Goal: Information Seeking & Learning: Find specific page/section

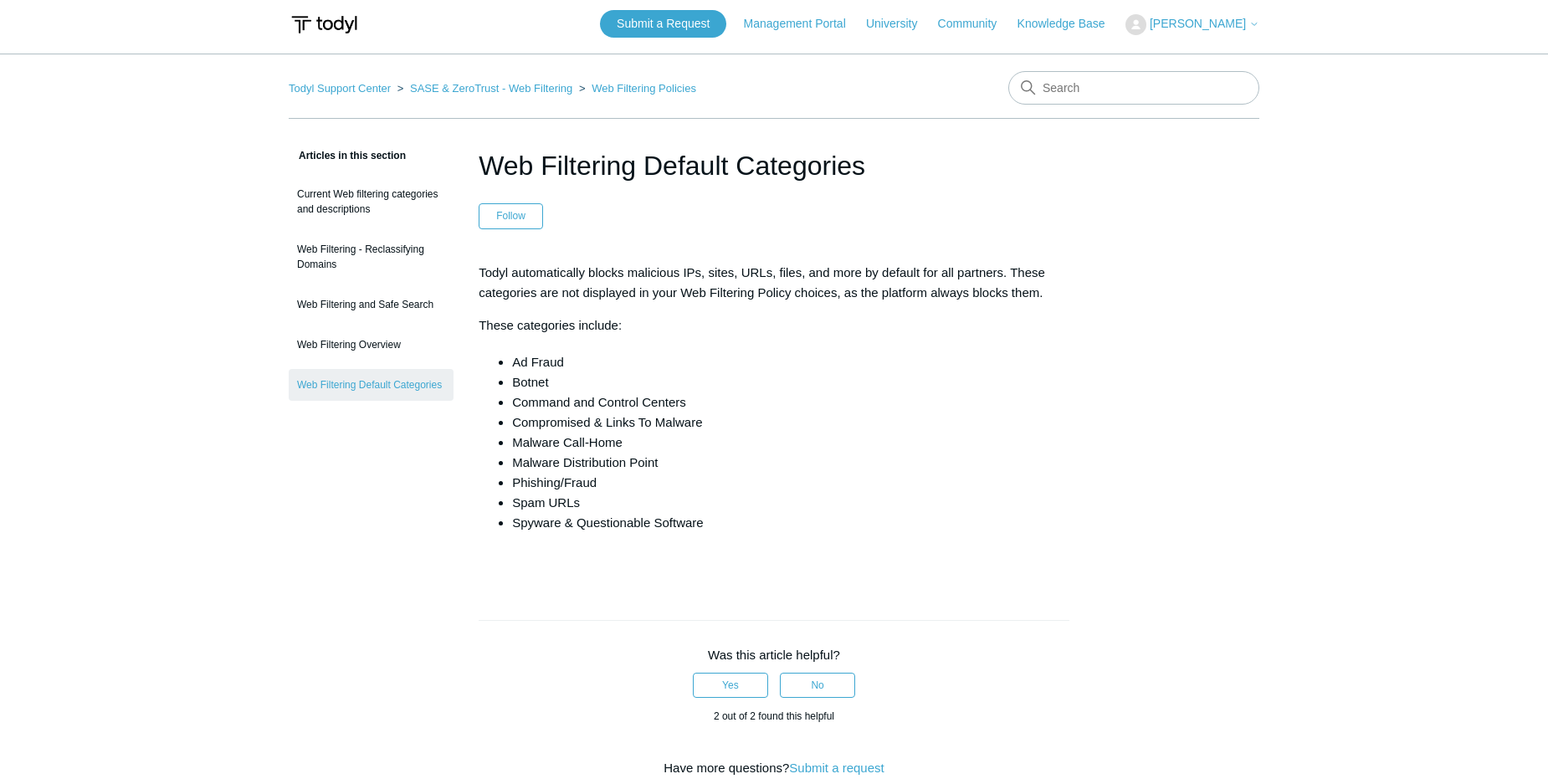
scroll to position [6, 0]
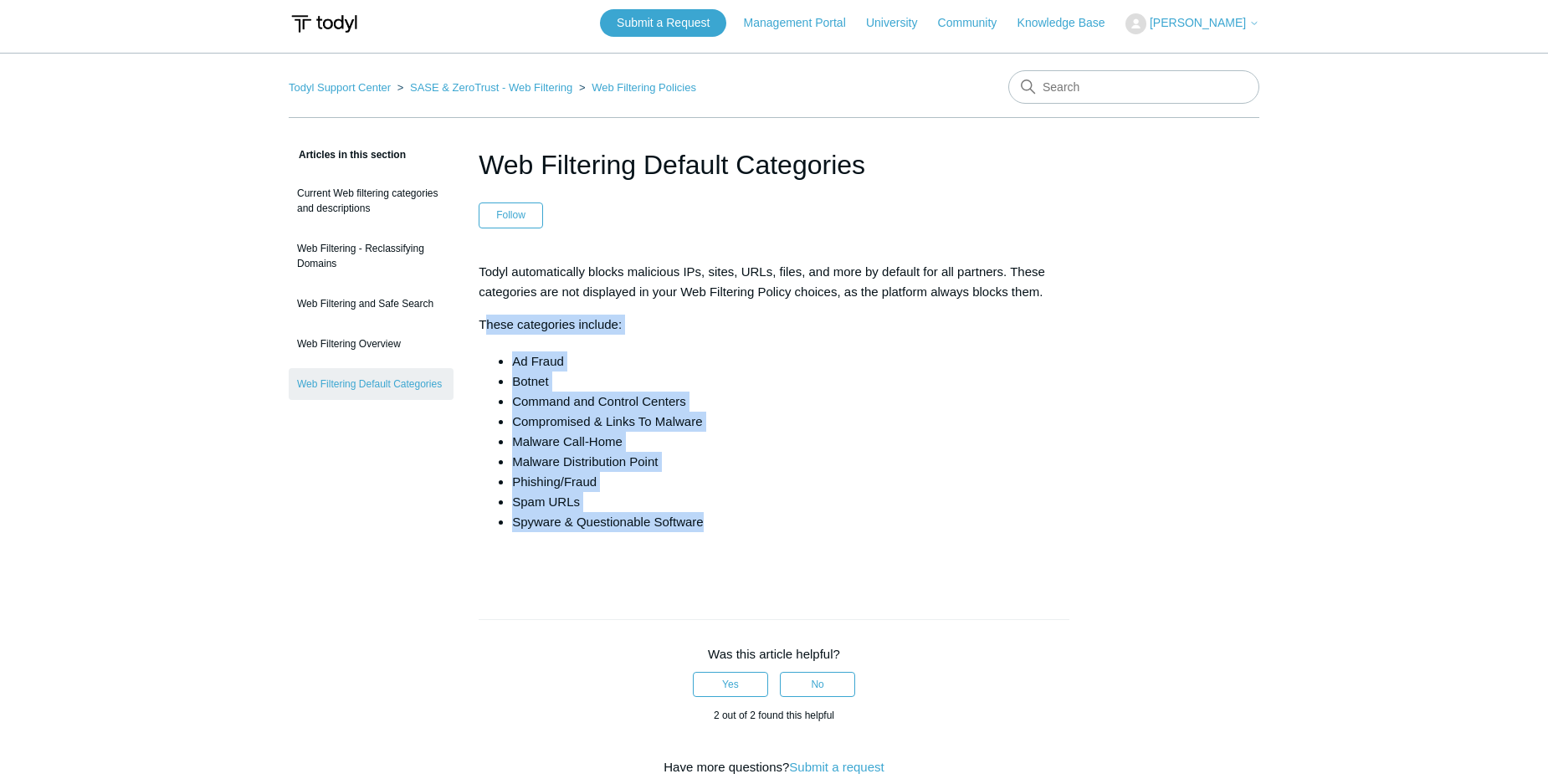
drag, startPoint x: 545, startPoint y: 338, endPoint x: 713, endPoint y: 521, distance: 248.4
click at [713, 521] on div "Todyl automatically blocks malicious IPs, sites, URLs, files, and more by defau…" at bounding box center [774, 416] width 591 height 307
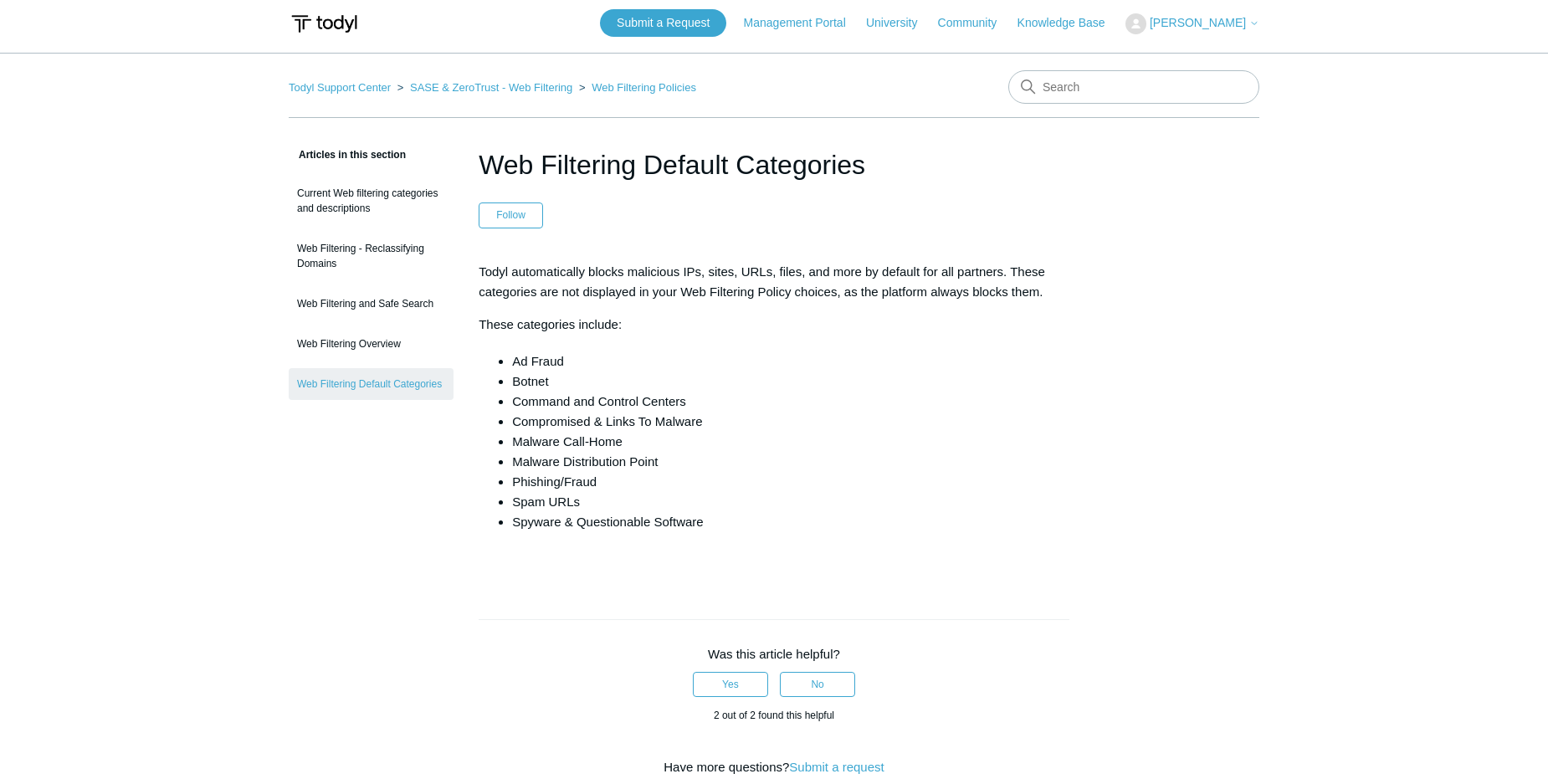
click at [831, 446] on li "Malware Call-Home" at bounding box center [790, 442] width 558 height 20
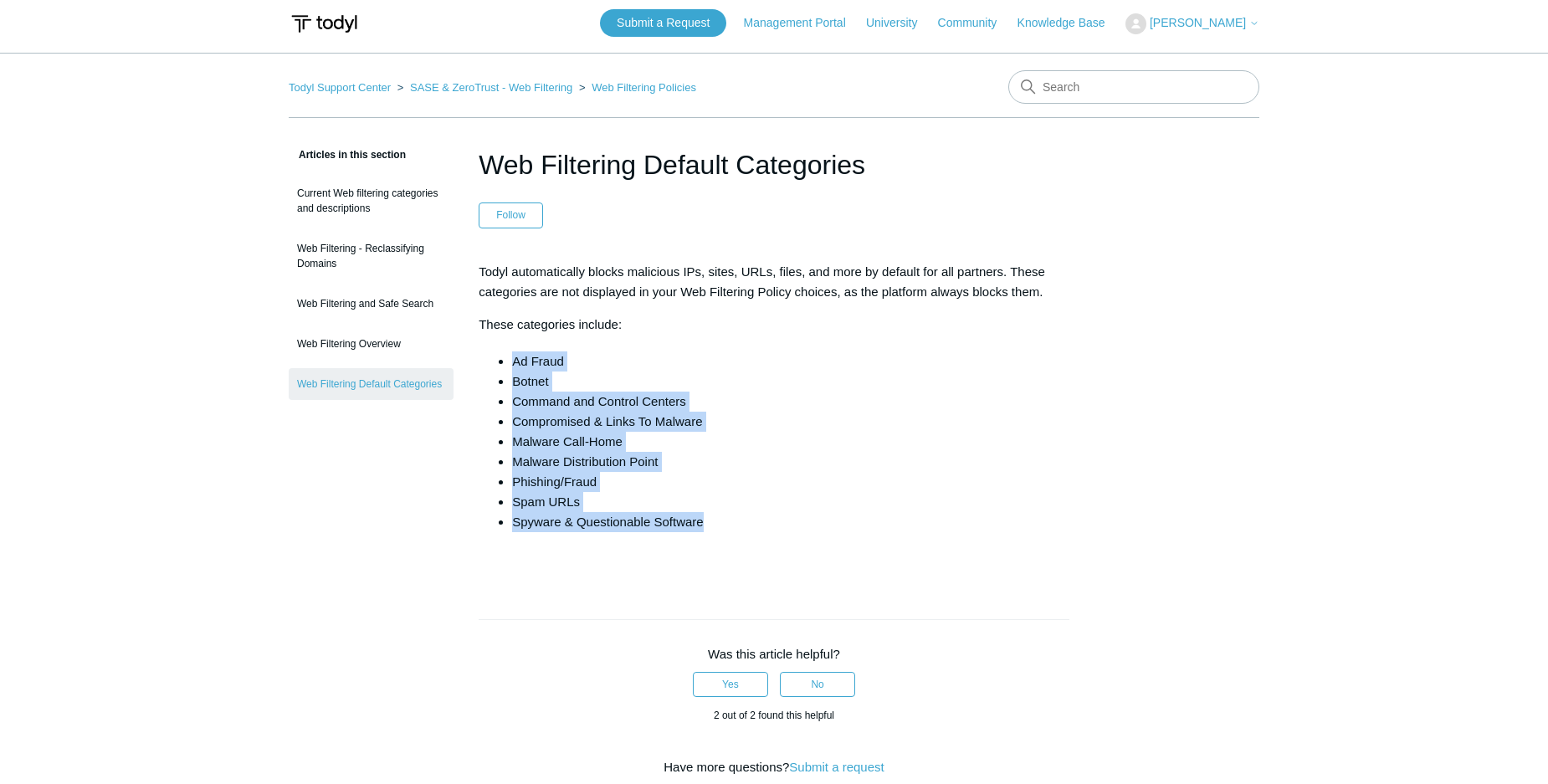
drag, startPoint x: 490, startPoint y: 355, endPoint x: 734, endPoint y: 526, distance: 298.0
click at [734, 526] on div "Todyl automatically blocks malicious IPs, sites, URLs, files, and more by defau…" at bounding box center [774, 416] width 591 height 307
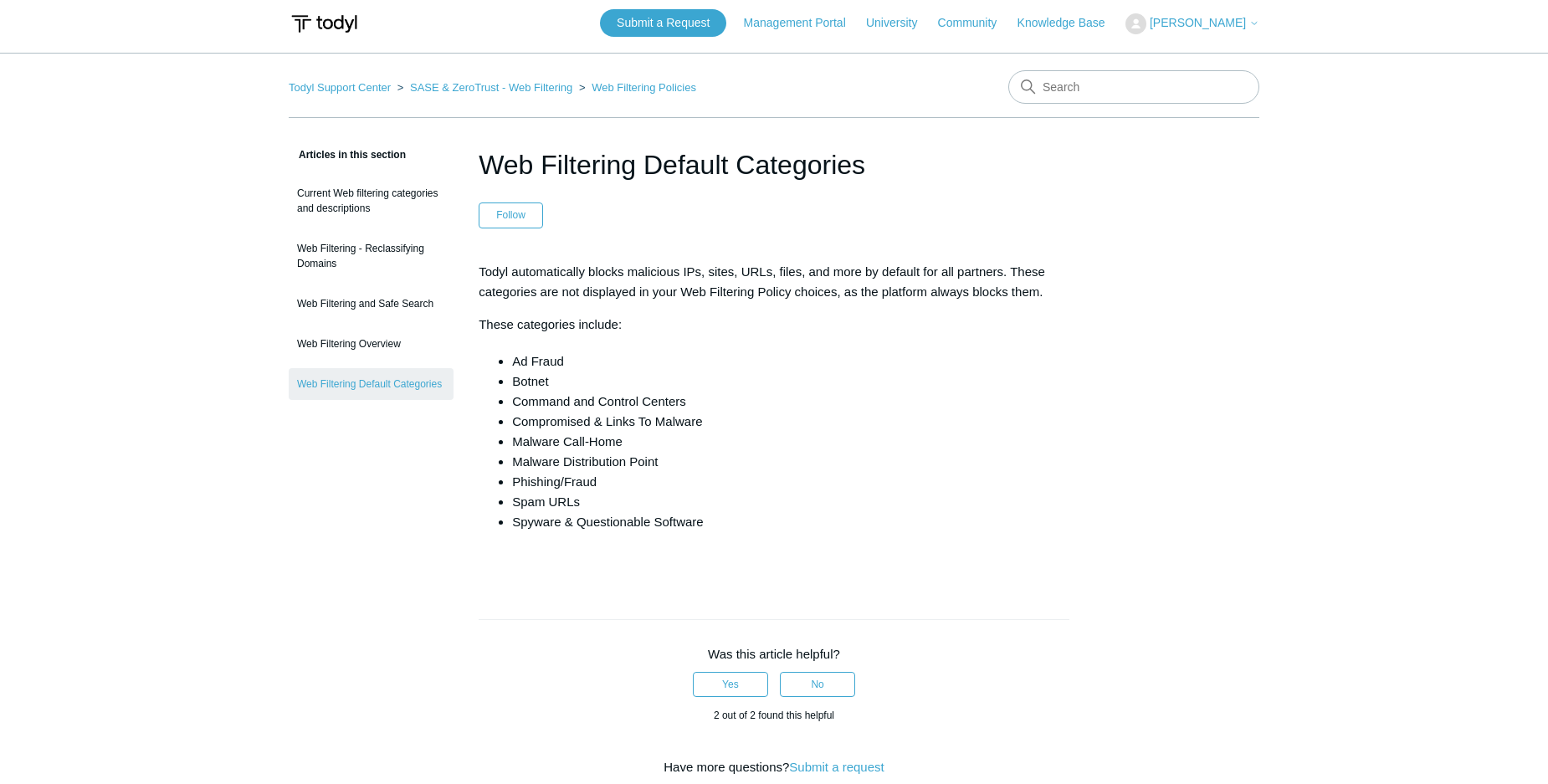
click at [981, 424] on li "Compromised & Links To Malware" at bounding box center [790, 422] width 558 height 20
click at [1021, 412] on li "Compromised & Links To Malware" at bounding box center [790, 422] width 558 height 20
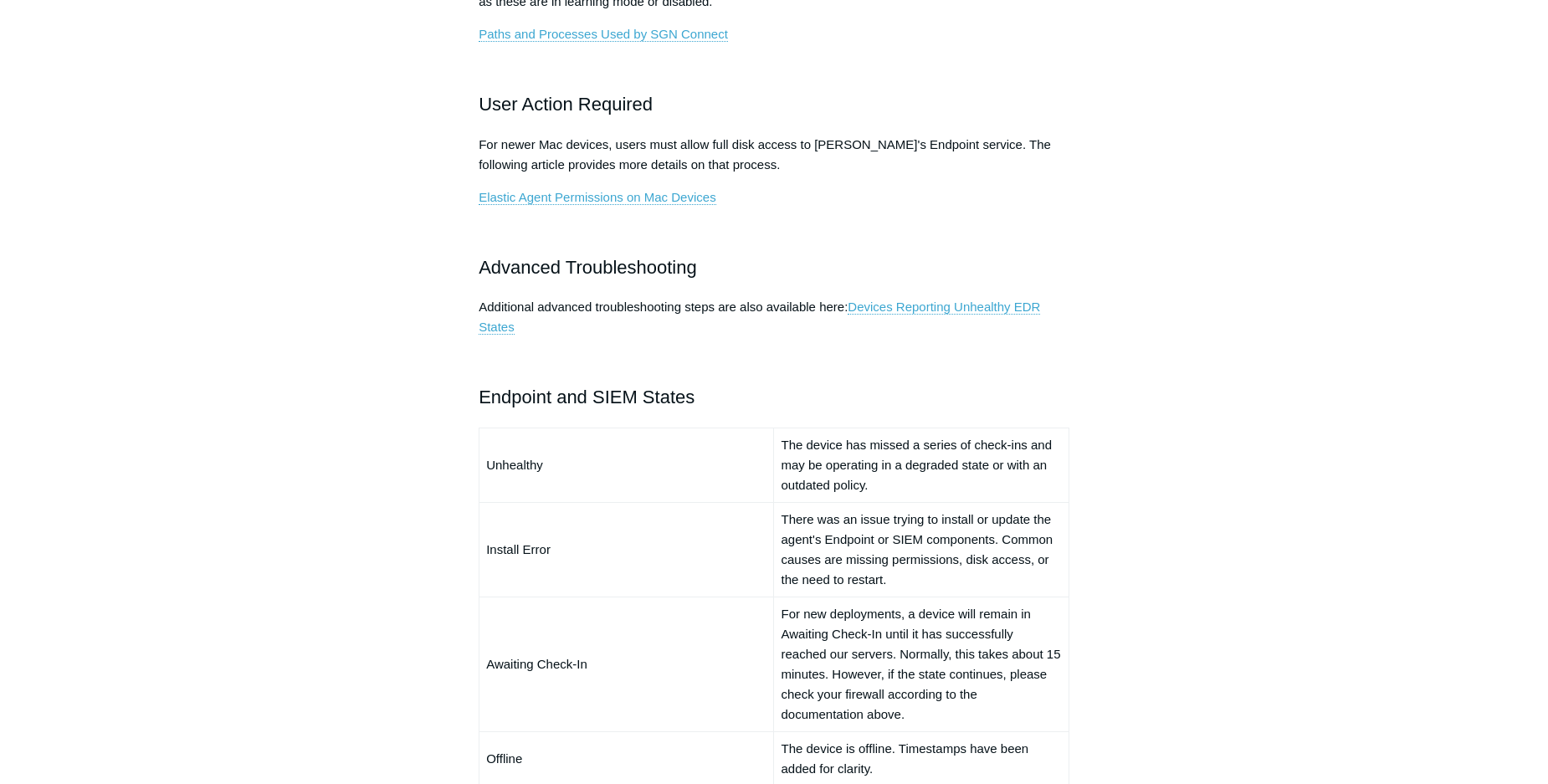
scroll to position [948, 0]
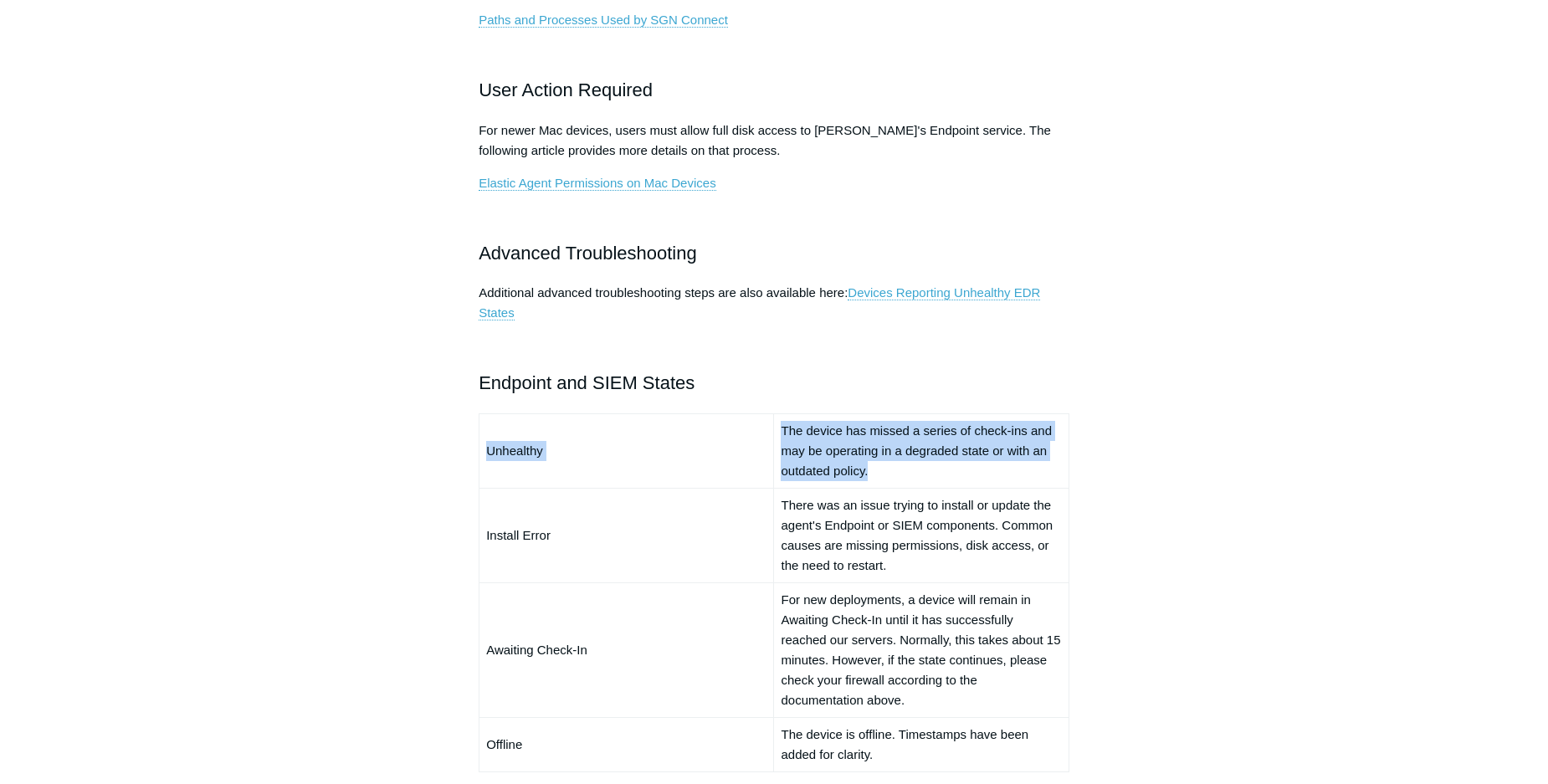
drag, startPoint x: 920, startPoint y: 471, endPoint x: 755, endPoint y: 427, distance: 170.8
click at [755, 428] on tr "Unhealthy The device has missed a series of check-ins and may be operating in a…" at bounding box center [774, 451] width 590 height 75
click at [749, 451] on td "Unhealthy" at bounding box center [627, 451] width 295 height 75
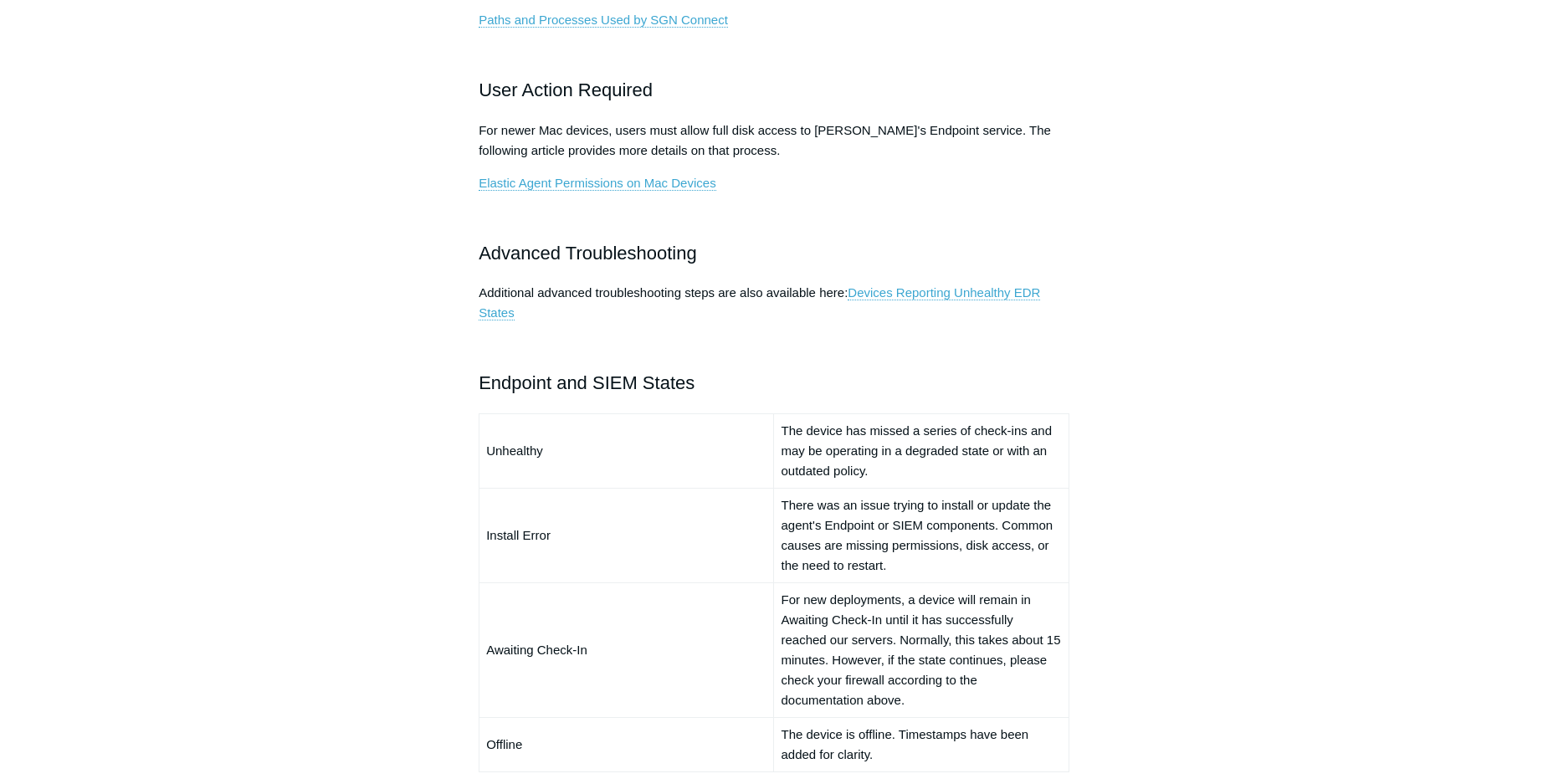
drag, startPoint x: 803, startPoint y: 433, endPoint x: 913, endPoint y: 473, distance: 117.0
click at [913, 473] on td "The device has missed a series of check-ins and may be operating in a degraded …" at bounding box center [921, 451] width 295 height 75
drag, startPoint x: 857, startPoint y: 469, endPoint x: 786, endPoint y: 432, distance: 80.1
click at [786, 432] on td "The device has missed a series of check-ins and may be operating in a degraded …" at bounding box center [921, 451] width 295 height 75
click at [295, 336] on aside "Articles in this section Devices Reporting Unhealthy EDR States EDR & NGAV Unhe…" at bounding box center [370, 299] width 165 height 2193
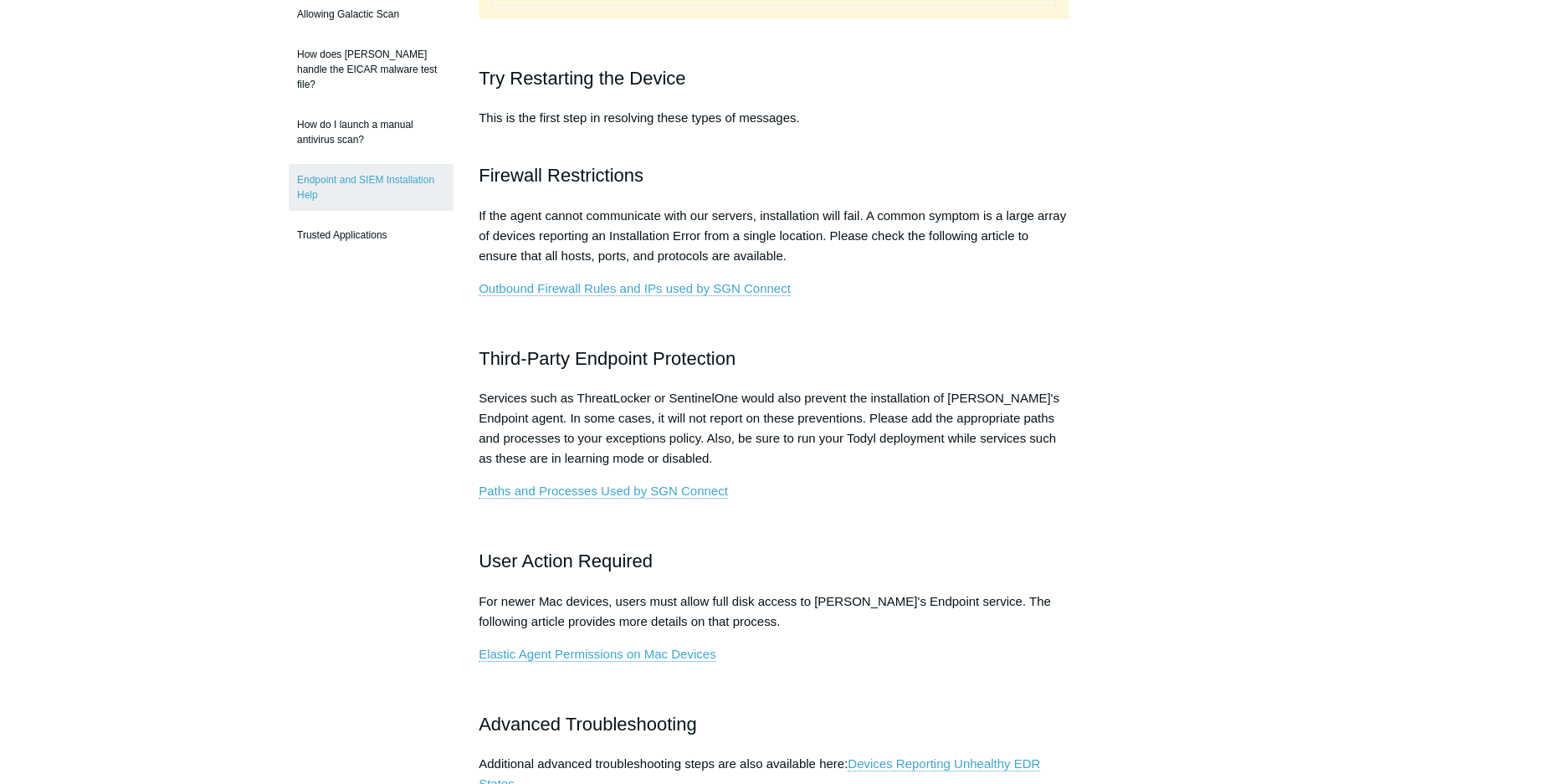
scroll to position [0, 0]
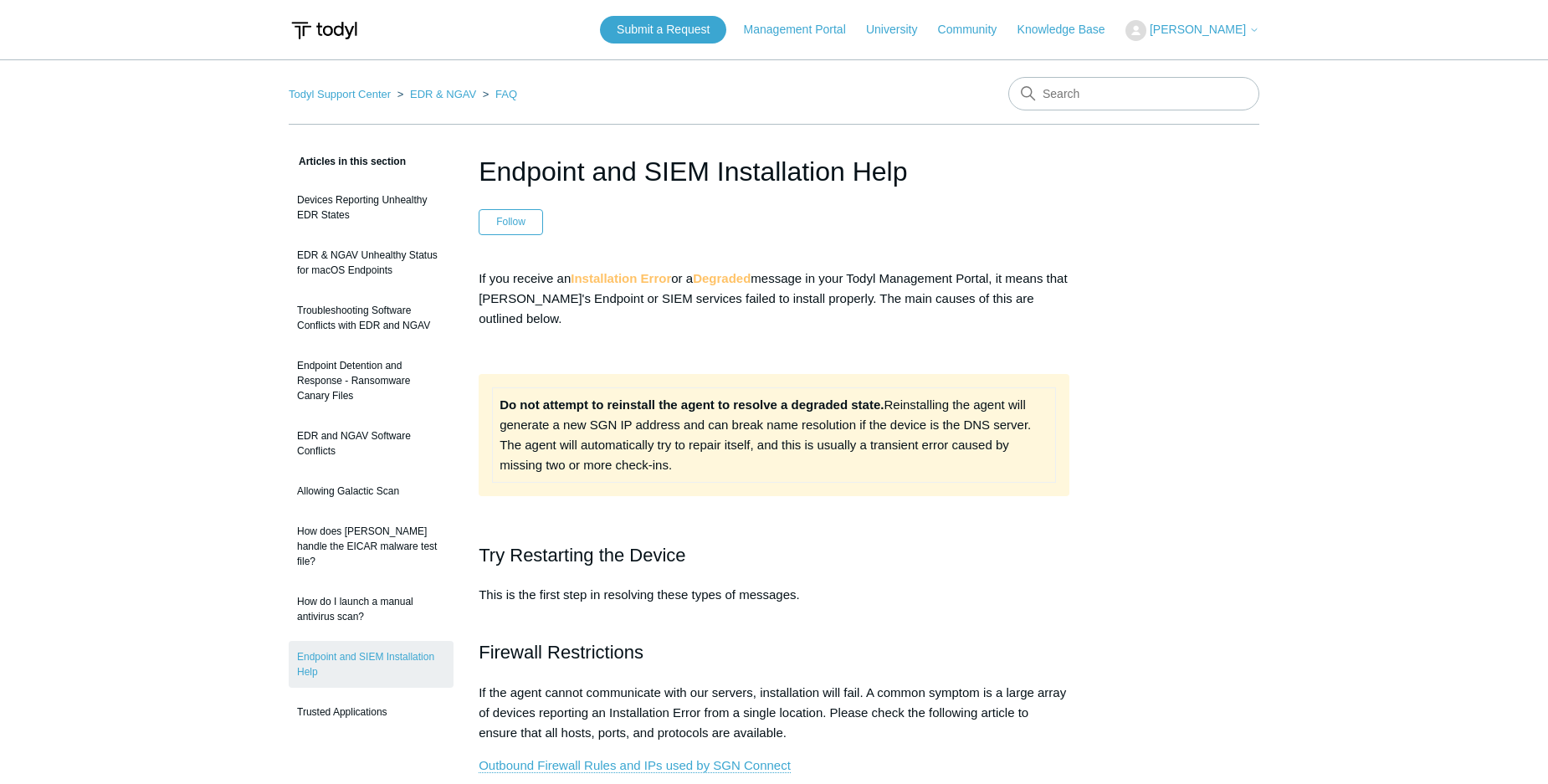
click at [304, 34] on img at bounding box center [324, 31] width 71 height 31
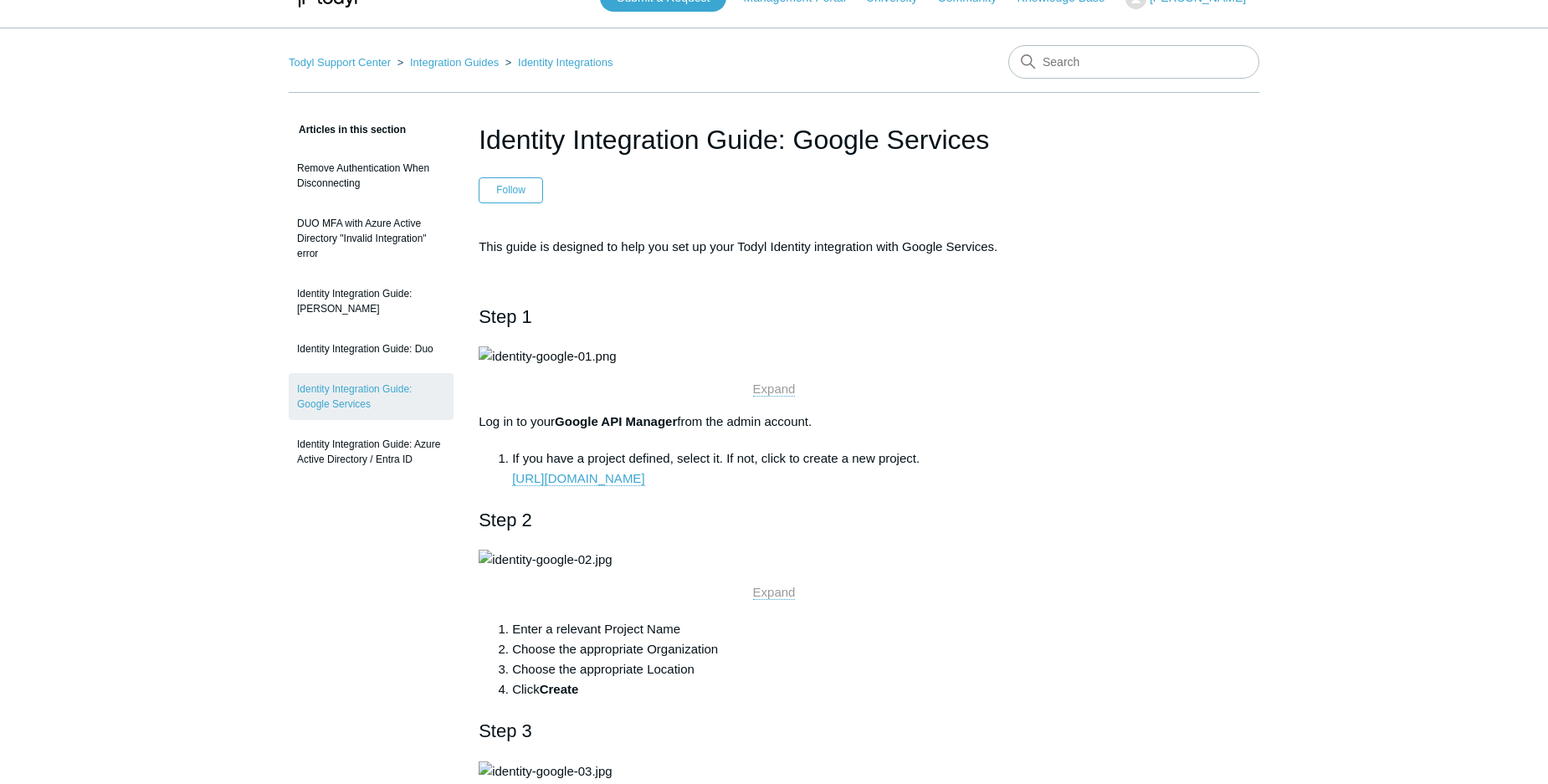
scroll to position [36, 0]
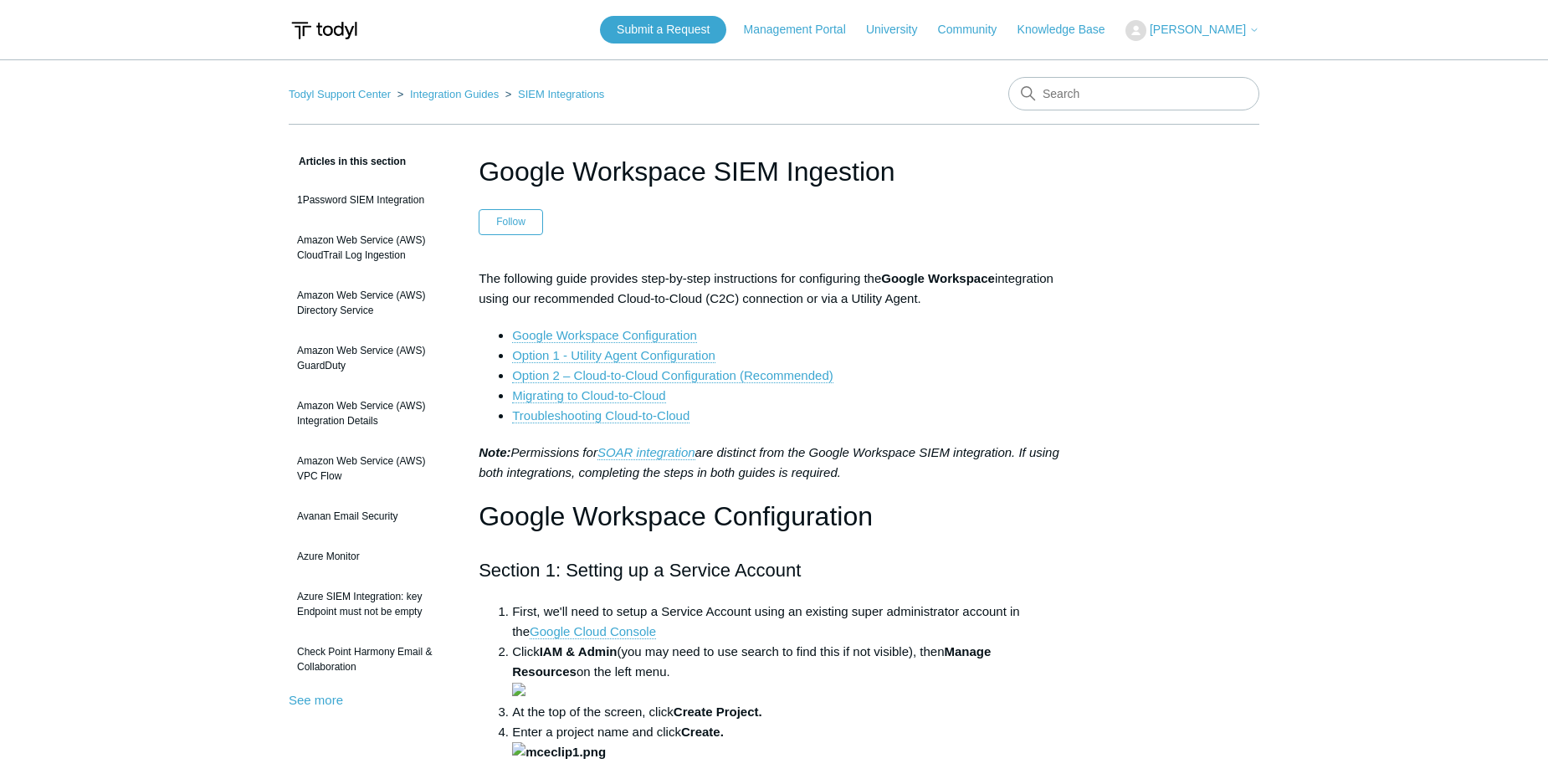
click at [983, 414] on li "Troubleshooting Cloud-to-Cloud" at bounding box center [790, 416] width 558 height 20
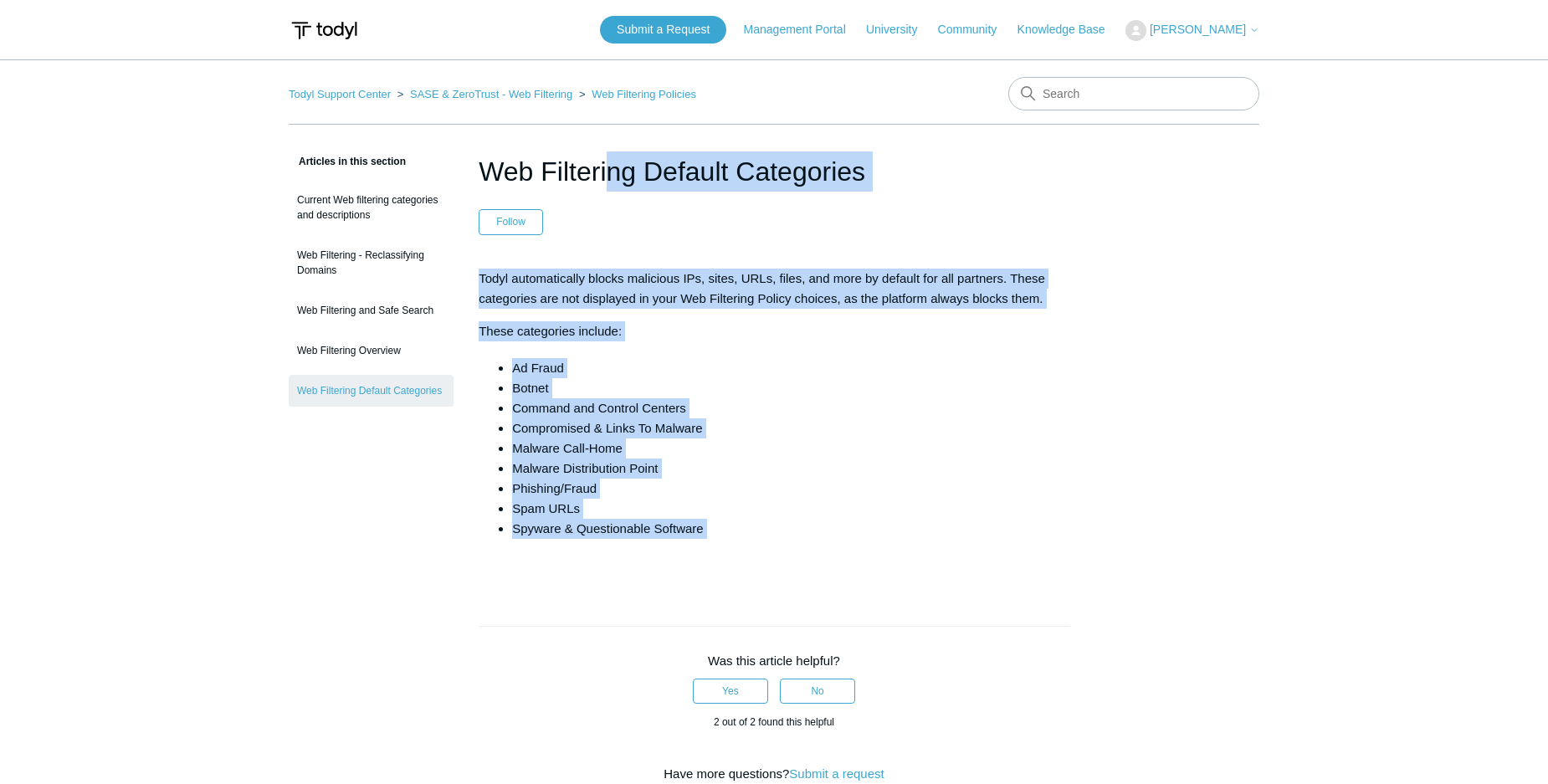
drag, startPoint x: 479, startPoint y: 157, endPoint x: 961, endPoint y: 542, distance: 616.9
click at [961, 542] on article "Web Filtering Default Categories Follow Not yet followed by anyone Todyl automa…" at bounding box center [774, 648] width 641 height 994
click at [789, 361] on li "Ad Fraud" at bounding box center [790, 368] width 558 height 20
drag, startPoint x: 473, startPoint y: 275, endPoint x: 990, endPoint y: 545, distance: 583.3
click at [990, 545] on article "Web Filtering Default Categories Follow Not yet followed by anyone Todyl automa…" at bounding box center [774, 648] width 641 height 994
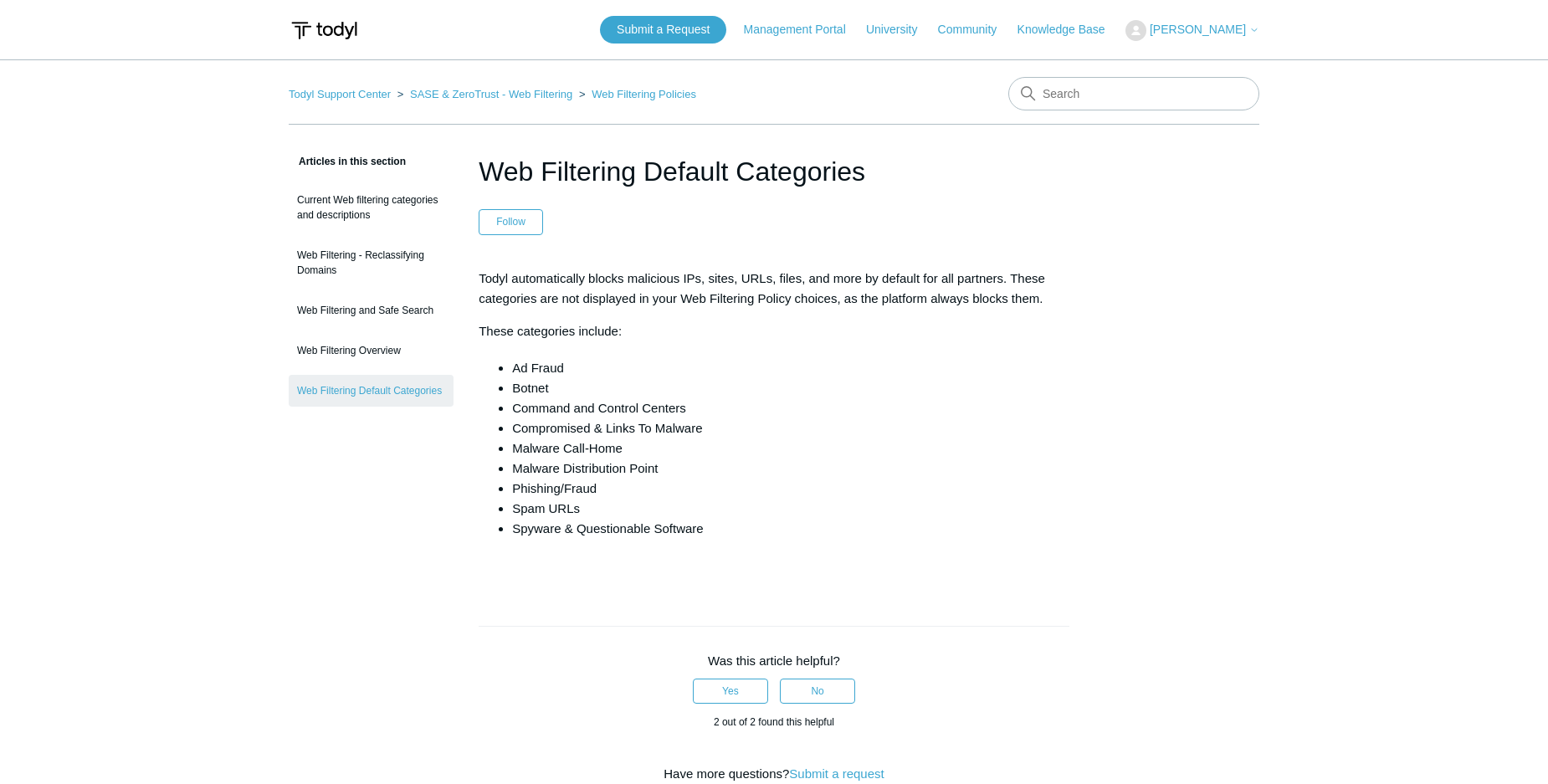
click at [822, 422] on li "Compromised & Links To Malware" at bounding box center [790, 428] width 558 height 20
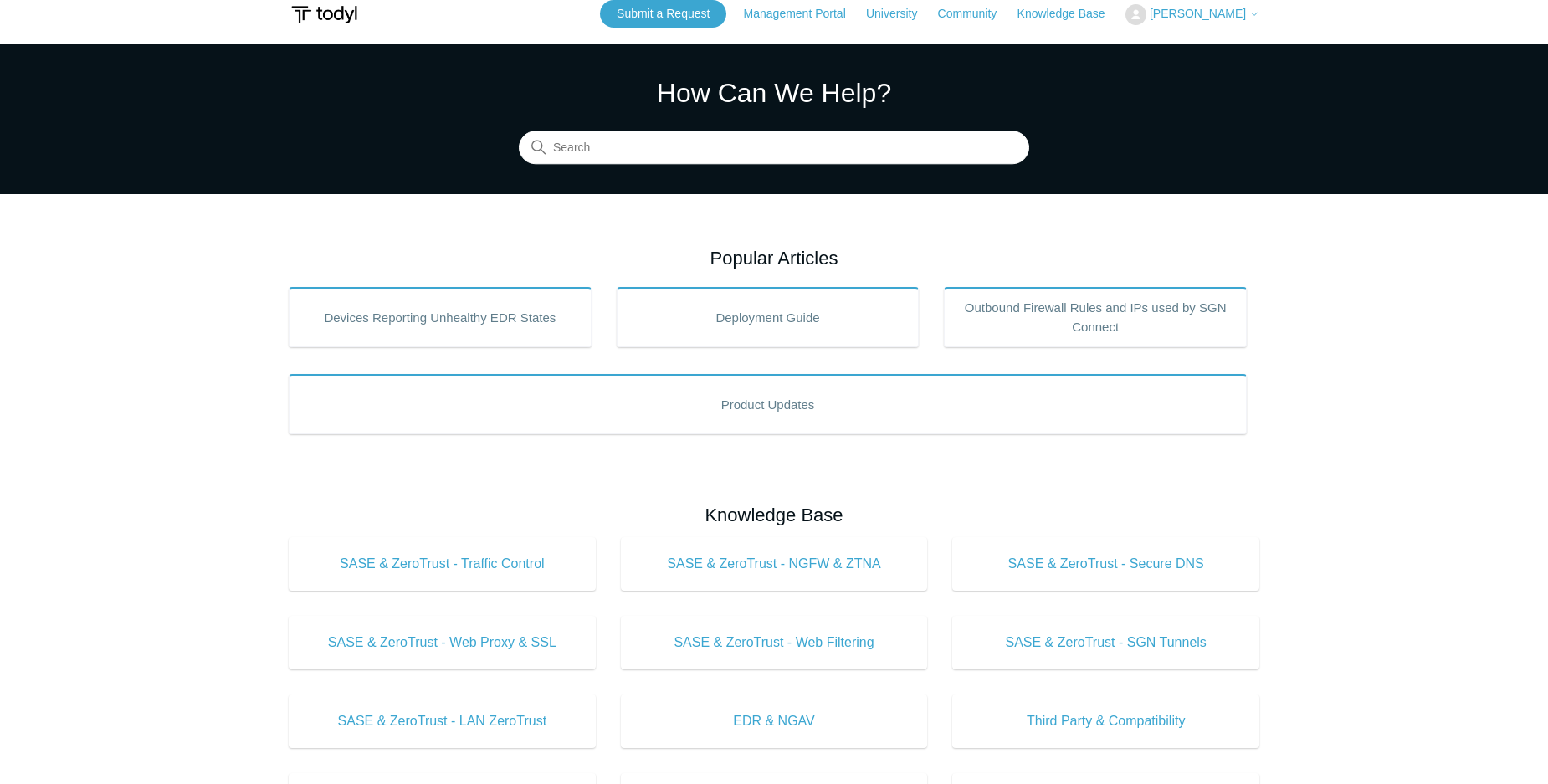
scroll to position [4, 0]
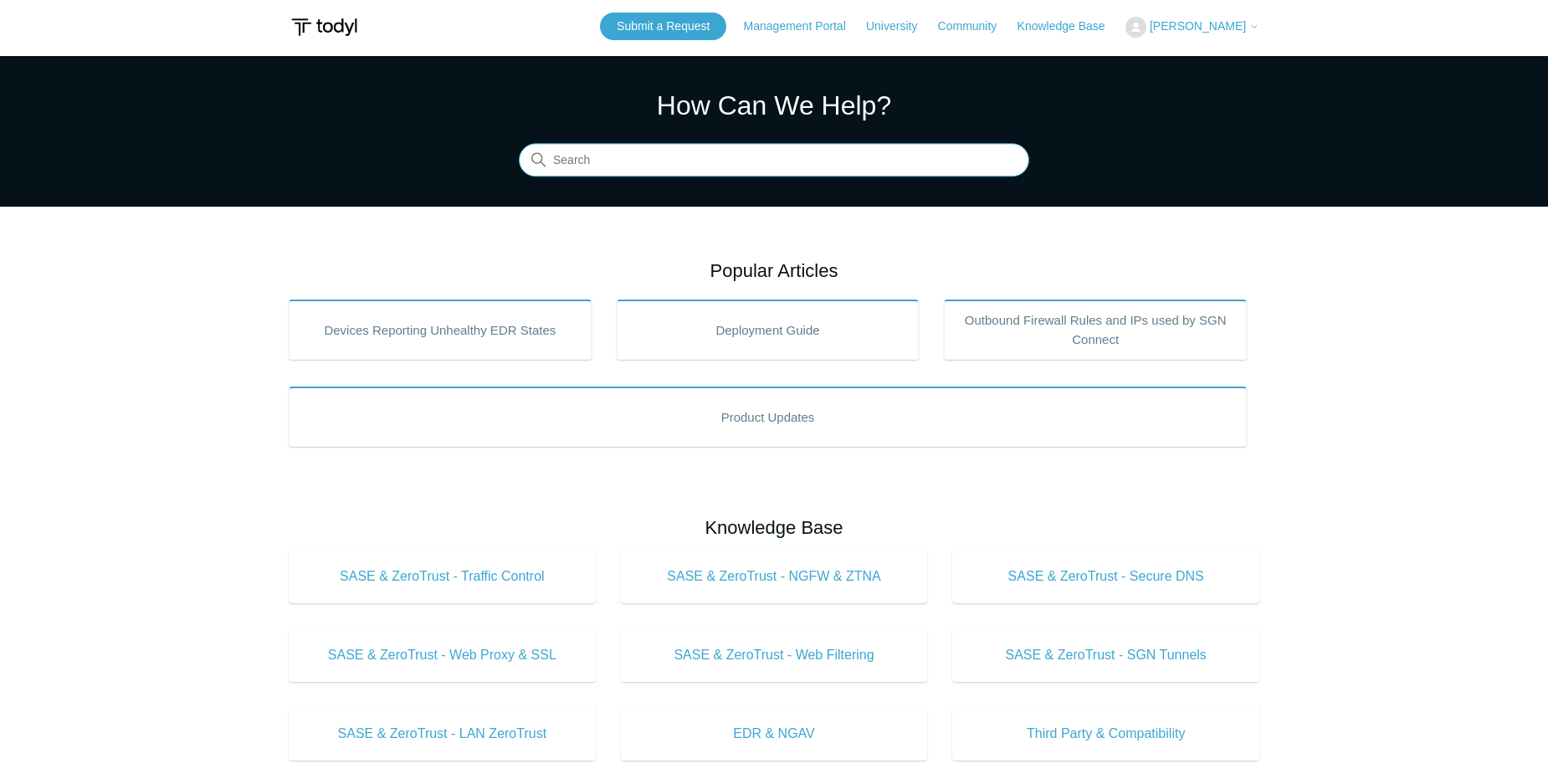
click at [720, 161] on input "Search" at bounding box center [773, 160] width 510 height 34
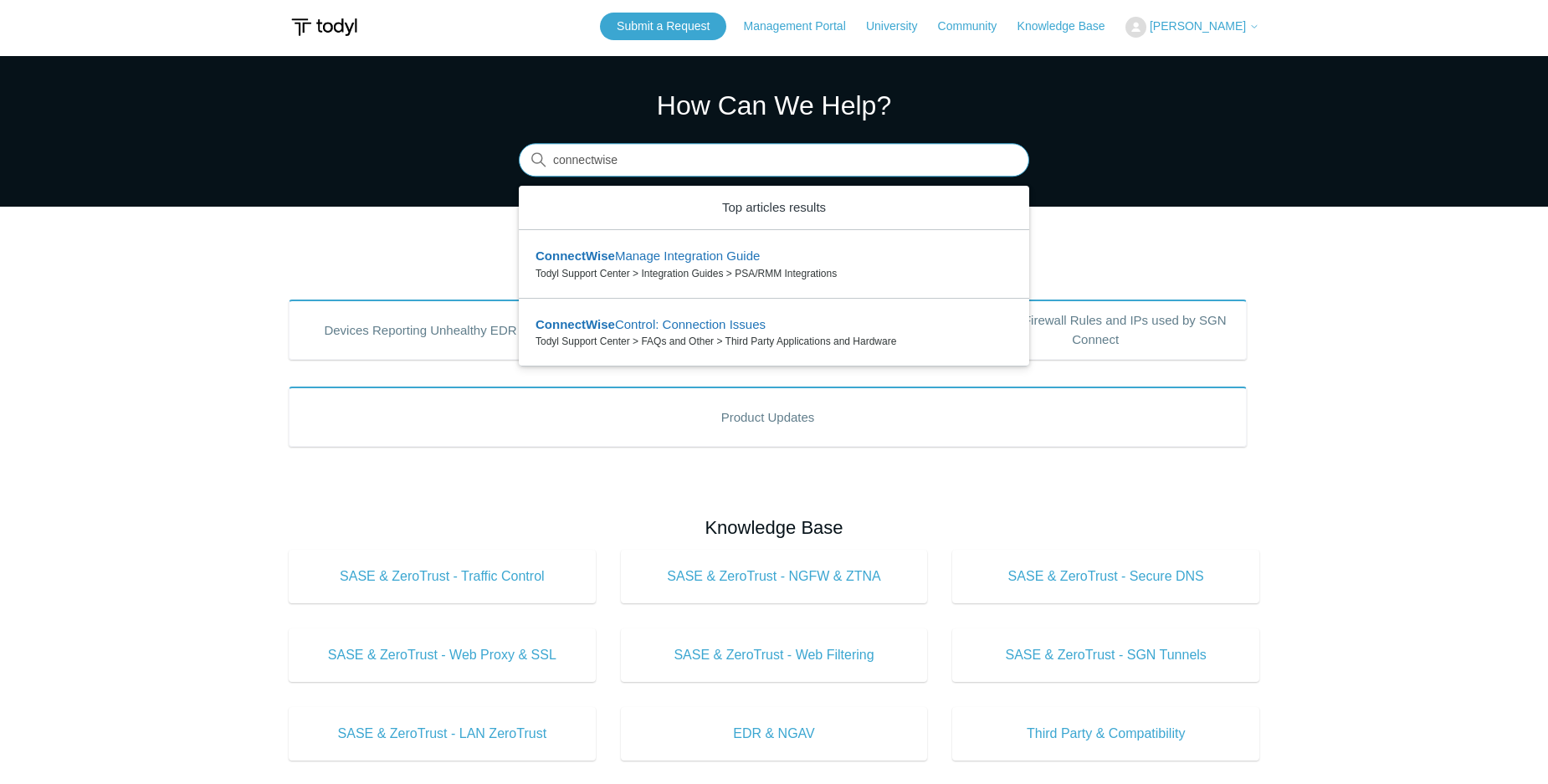
type input "connectwise"
